Goal: Navigation & Orientation: Understand site structure

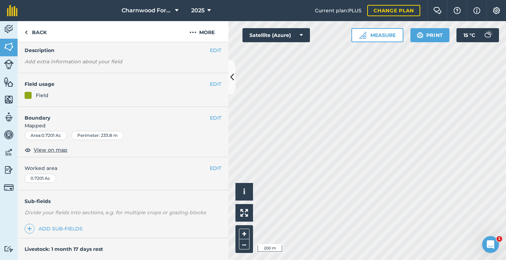
scroll to position [35, 0]
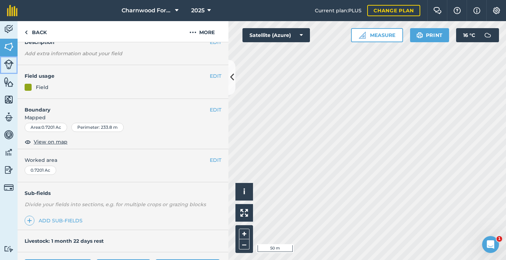
click at [13, 67] on img at bounding box center [9, 64] width 10 height 10
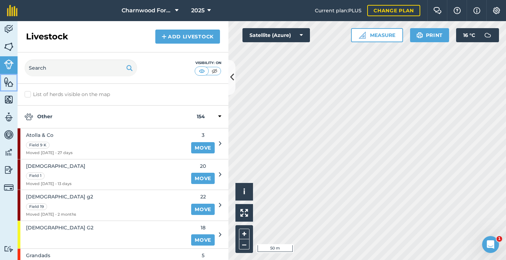
click at [3, 86] on link "Features" at bounding box center [9, 83] width 18 height 18
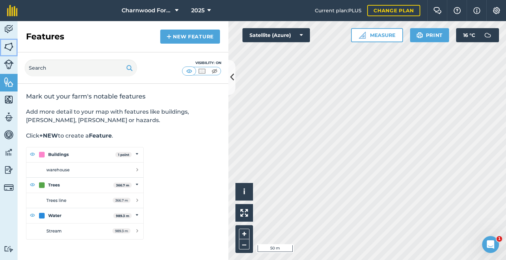
click at [7, 48] on img at bounding box center [9, 46] width 10 height 11
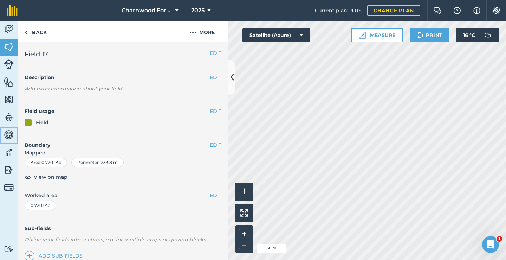
click at [9, 138] on img at bounding box center [9, 134] width 10 height 11
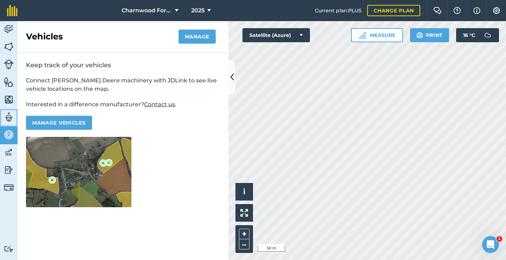
click at [9, 123] on link "Team" at bounding box center [9, 118] width 18 height 18
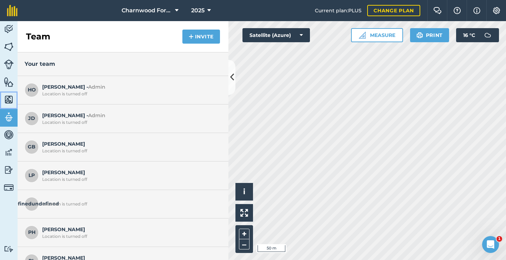
click at [8, 105] on link "Maps" at bounding box center [9, 100] width 18 height 18
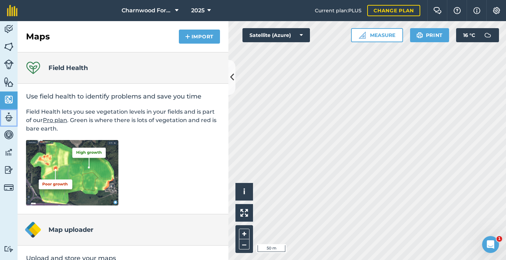
click at [8, 121] on img at bounding box center [9, 117] width 10 height 11
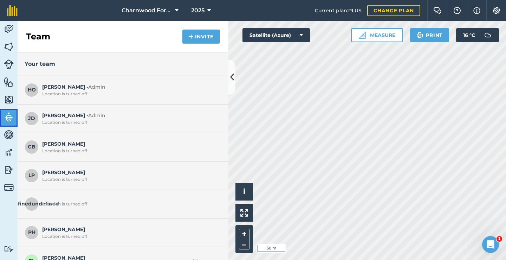
scroll to position [15, 0]
